Goal: Task Accomplishment & Management: Use online tool/utility

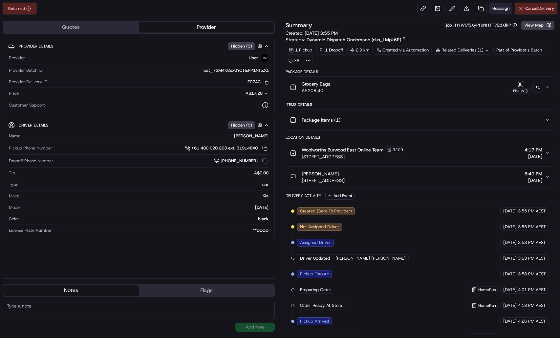
click at [496, 8] on span "Reassign" at bounding box center [500, 9] width 17 height 6
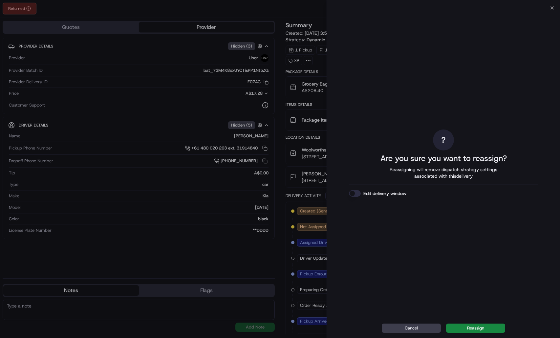
click at [354, 192] on button "Edit delivery window" at bounding box center [355, 193] width 12 height 7
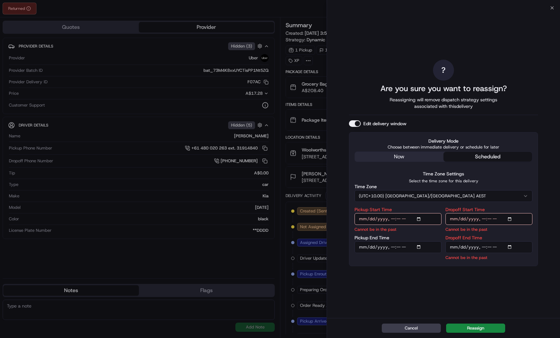
click at [409, 155] on div "? Are you sure you want to reassign? Reassigning will remove dispatch strategy …" at bounding box center [443, 163] width 189 height 308
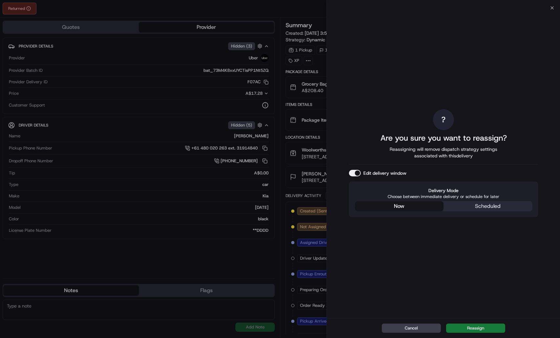
click at [471, 331] on button "Reassign" at bounding box center [475, 328] width 59 height 9
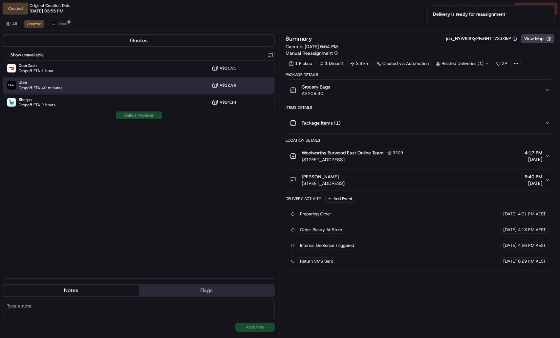
click at [47, 85] on span "Uber" at bounding box center [41, 82] width 44 height 5
click at [125, 117] on button "Assign Provider" at bounding box center [139, 116] width 47 height 8
